Goal: Task Accomplishment & Management: Manage account settings

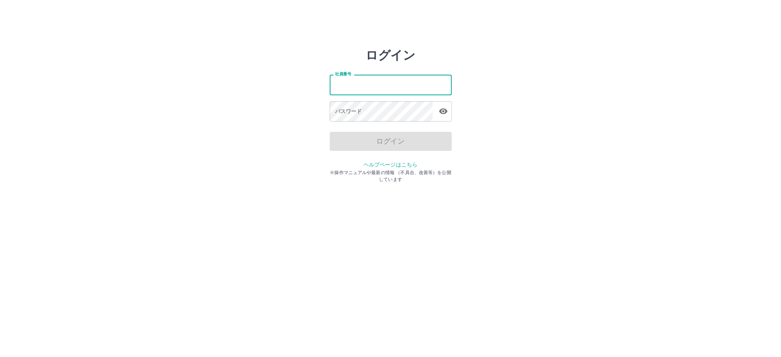
click at [375, 87] on input "社員番号" at bounding box center [391, 85] width 122 height 20
type input "*******"
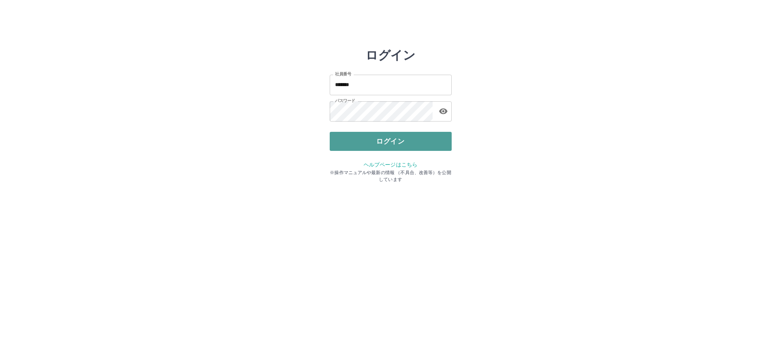
click at [361, 134] on button "ログイン" at bounding box center [391, 141] width 122 height 19
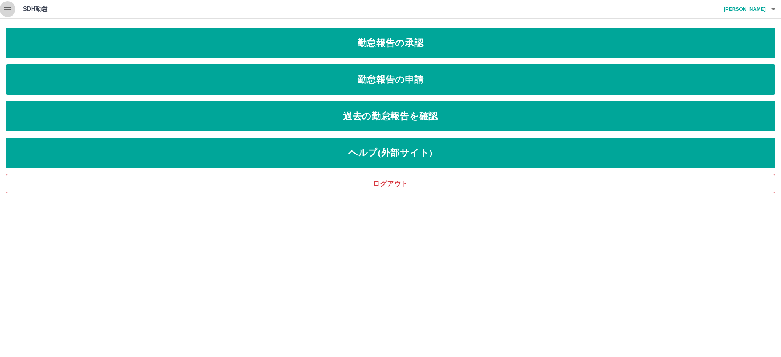
click at [9, 10] on icon "button" at bounding box center [7, 9] width 9 height 9
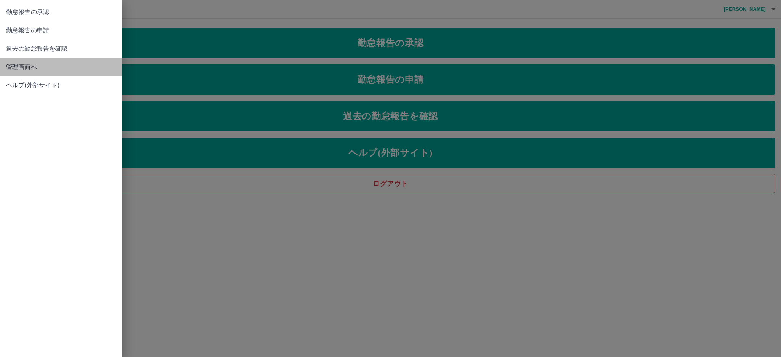
click at [19, 64] on span "管理画面へ" at bounding box center [61, 67] width 110 height 9
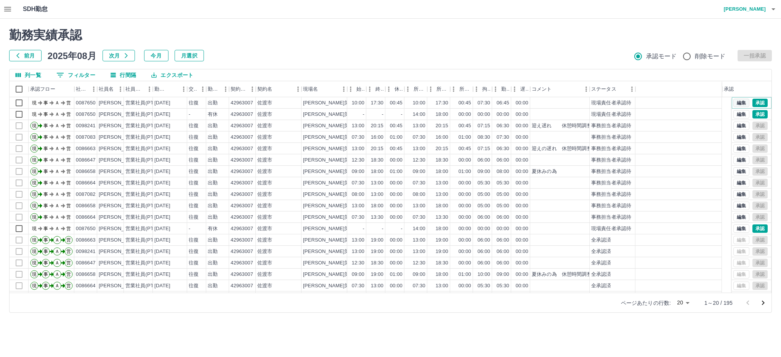
click at [734, 104] on button "編集" at bounding box center [742, 103] width 16 height 8
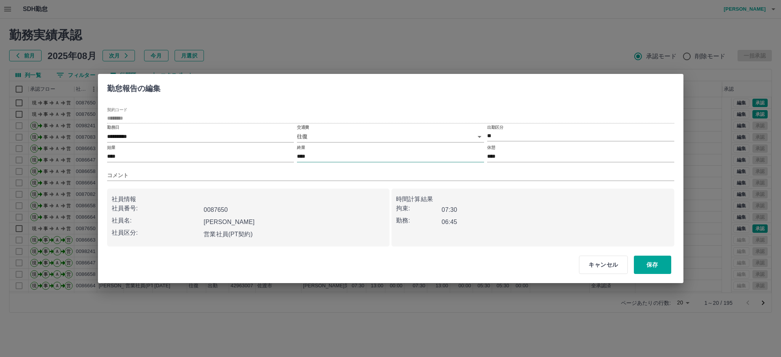
click at [341, 156] on input "****" at bounding box center [390, 156] width 187 height 11
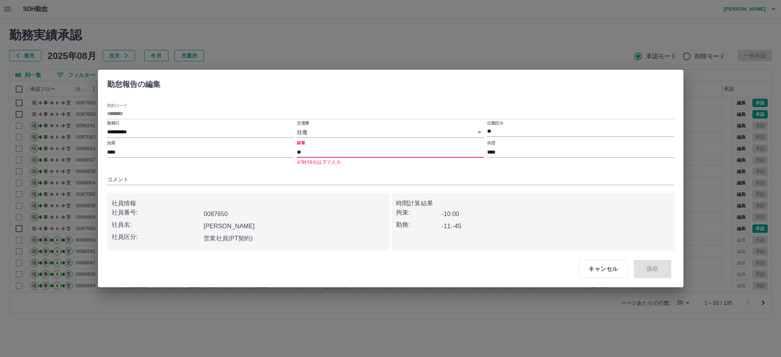
type input "*"
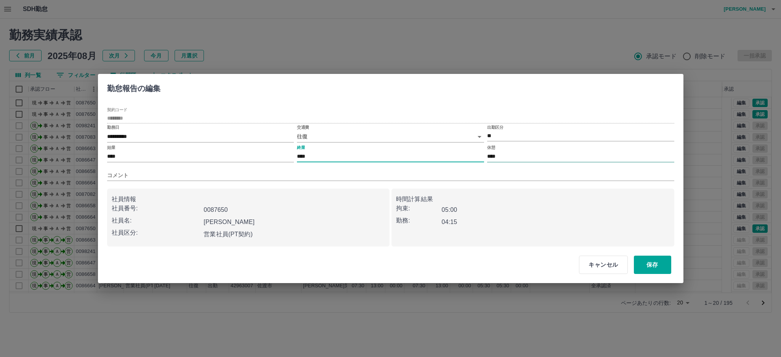
type input "****"
click at [506, 154] on input "****" at bounding box center [580, 156] width 187 height 11
type input "***"
click at [659, 266] on button "保存" at bounding box center [652, 265] width 37 height 18
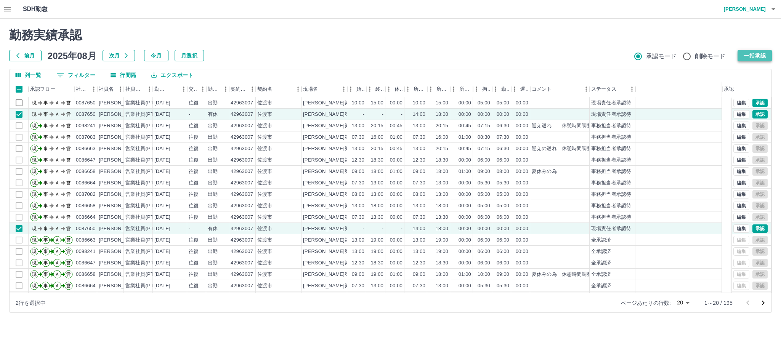
click at [747, 52] on button "一括承認" at bounding box center [755, 55] width 34 height 11
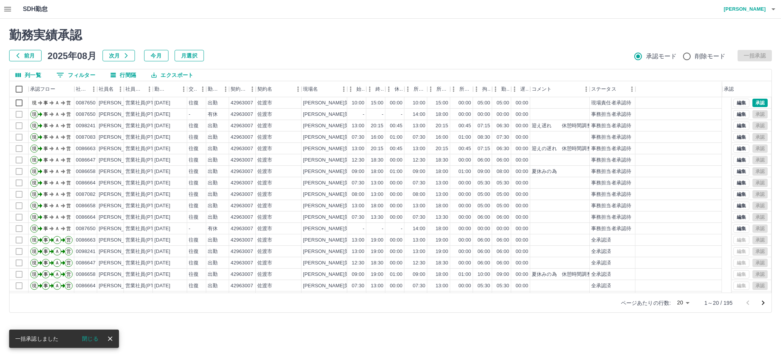
click at [765, 304] on icon "次のページへ" at bounding box center [763, 303] width 9 height 9
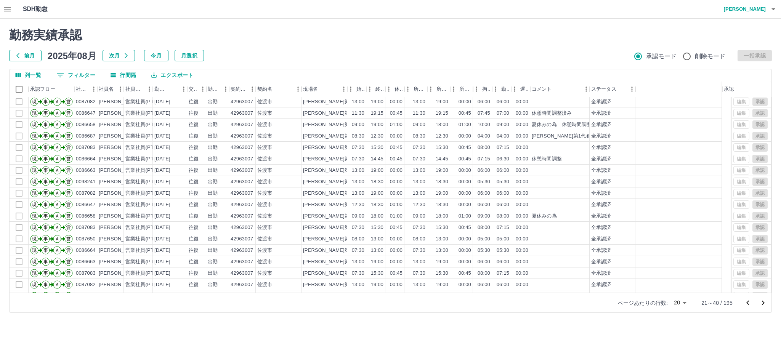
scroll to position [34, 0]
click at [765, 302] on icon "次のページへ" at bounding box center [763, 303] width 9 height 9
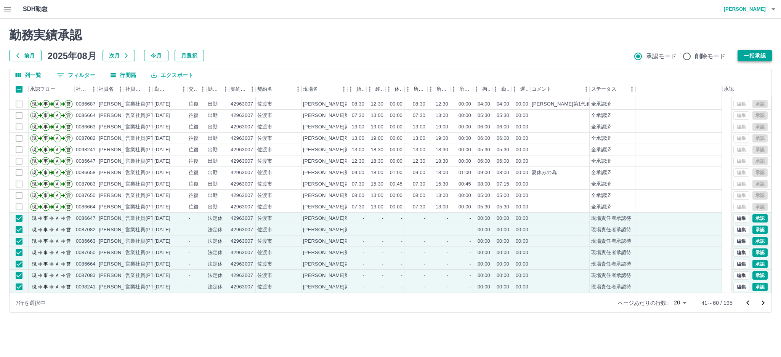
click at [753, 55] on button "一括承認" at bounding box center [755, 55] width 34 height 11
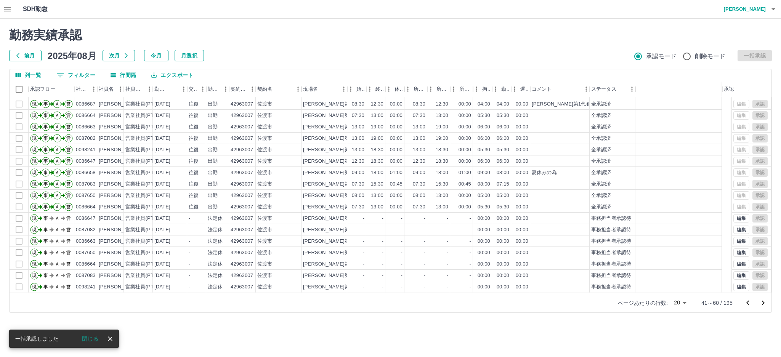
click at [762, 307] on icon "次のページへ" at bounding box center [763, 303] width 9 height 9
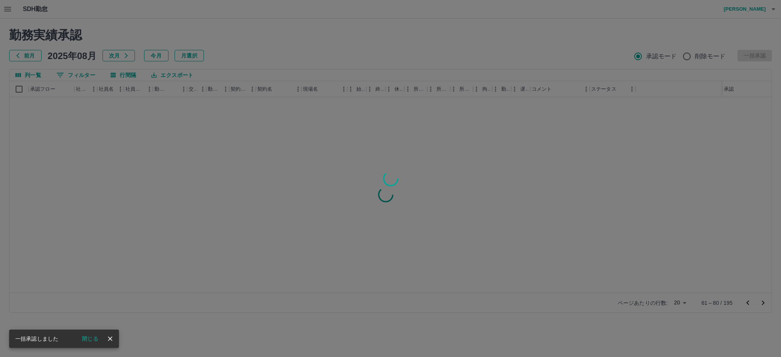
scroll to position [0, 0]
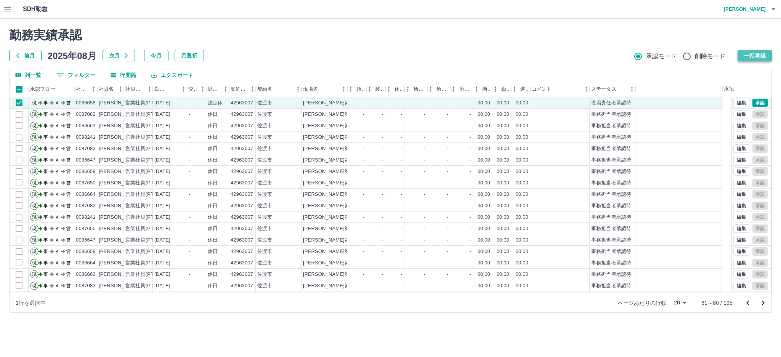
click at [755, 57] on button "一括承認" at bounding box center [755, 55] width 34 height 11
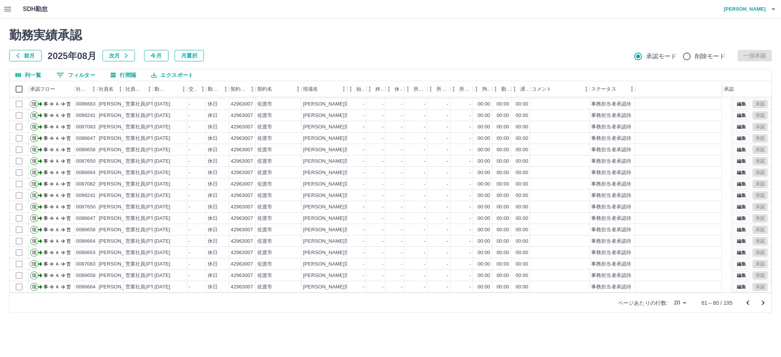
scroll to position [34, 0]
click at [763, 302] on icon "次のページへ" at bounding box center [763, 303] width 3 height 5
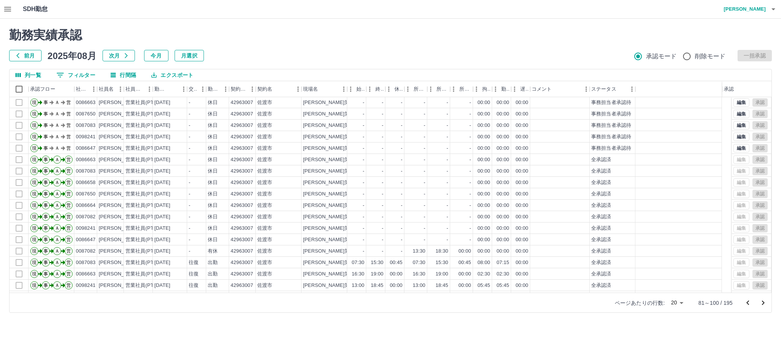
scroll to position [0, 0]
click at [749, 302] on icon "前のページへ" at bounding box center [748, 303] width 9 height 9
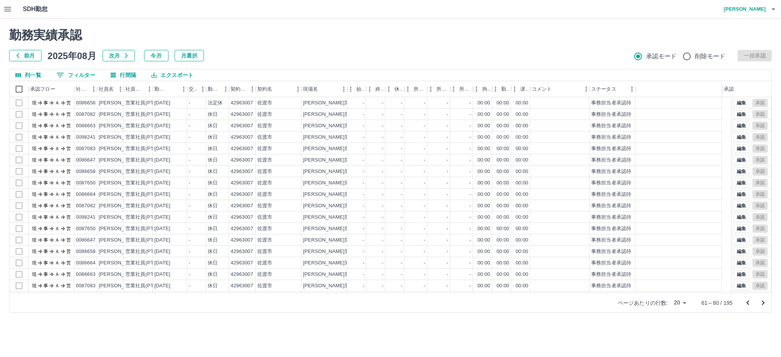
click at [749, 302] on icon "前のページへ" at bounding box center [748, 303] width 9 height 9
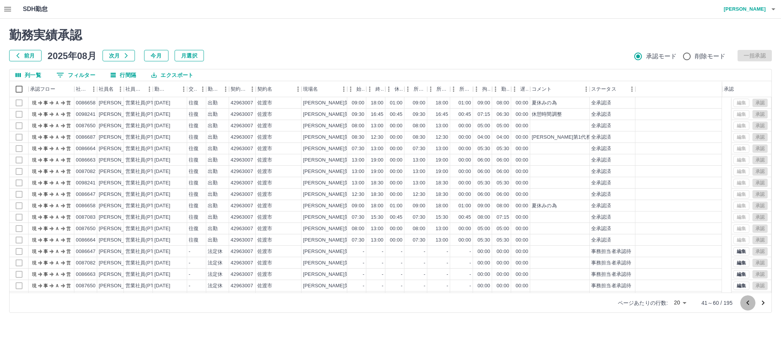
click at [749, 302] on icon "前のページへ" at bounding box center [748, 303] width 9 height 9
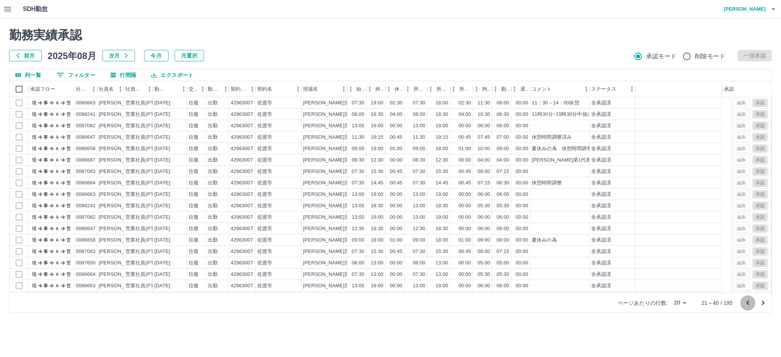
click at [749, 302] on icon "前のページへ" at bounding box center [748, 303] width 9 height 9
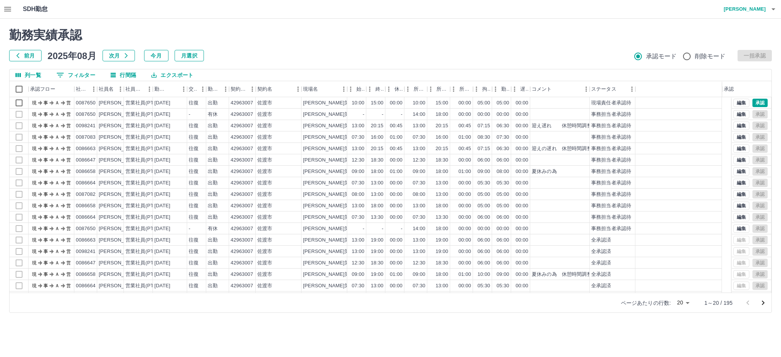
click at [749, 302] on div at bounding box center [755, 303] width 31 height 15
click at [86, 73] on button "0 フィルター" at bounding box center [75, 74] width 51 height 11
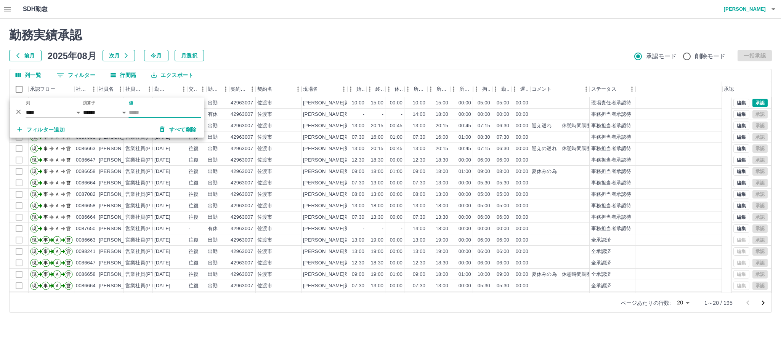
click at [162, 111] on input "値" at bounding box center [165, 112] width 72 height 11
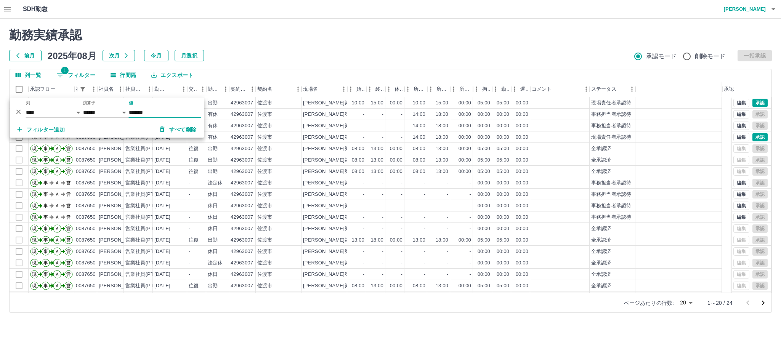
type input "*******"
click at [295, 50] on div "前月 2025年08月 次月 今月 月選択 承認モード 削除モード 一括承認" at bounding box center [390, 55] width 763 height 11
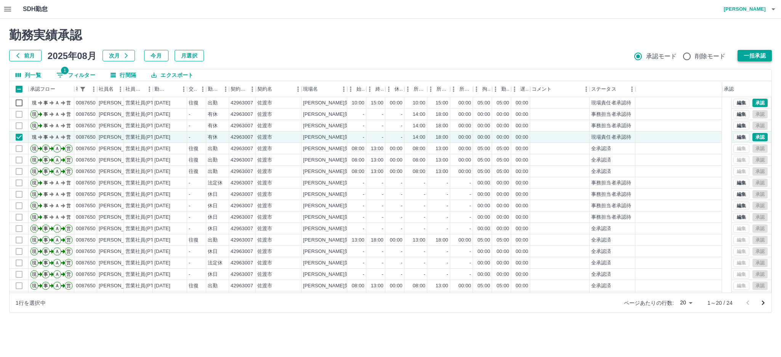
click at [749, 51] on button "一括承認" at bounding box center [755, 55] width 34 height 11
